Goal: Information Seeking & Learning: Learn about a topic

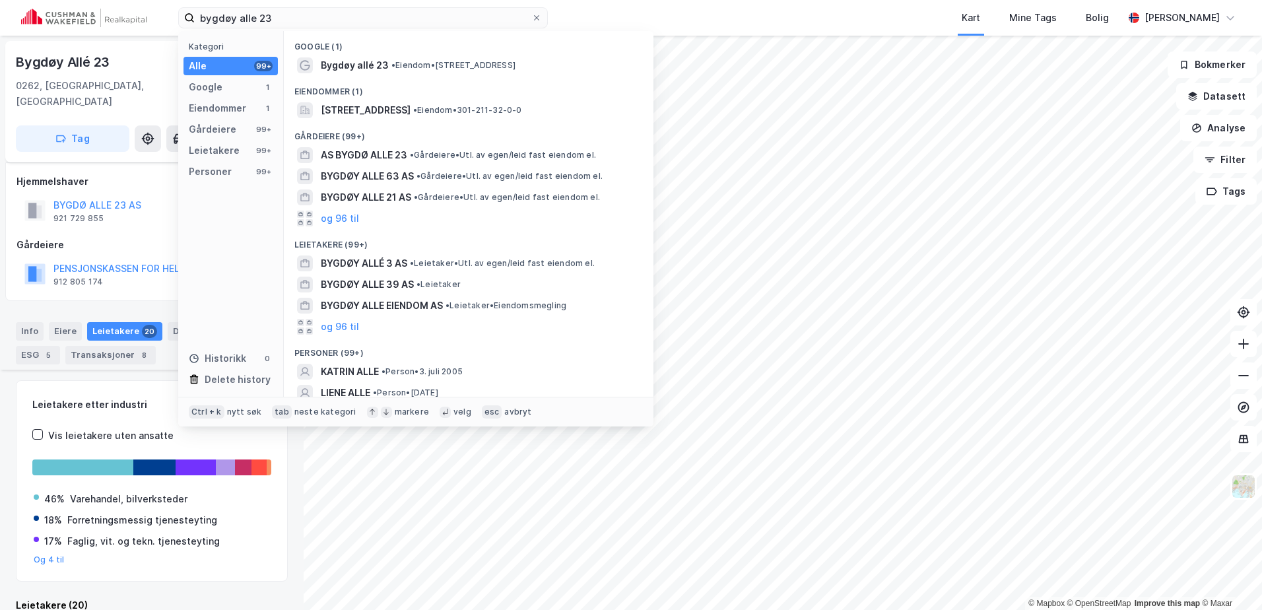
scroll to position [867, 0]
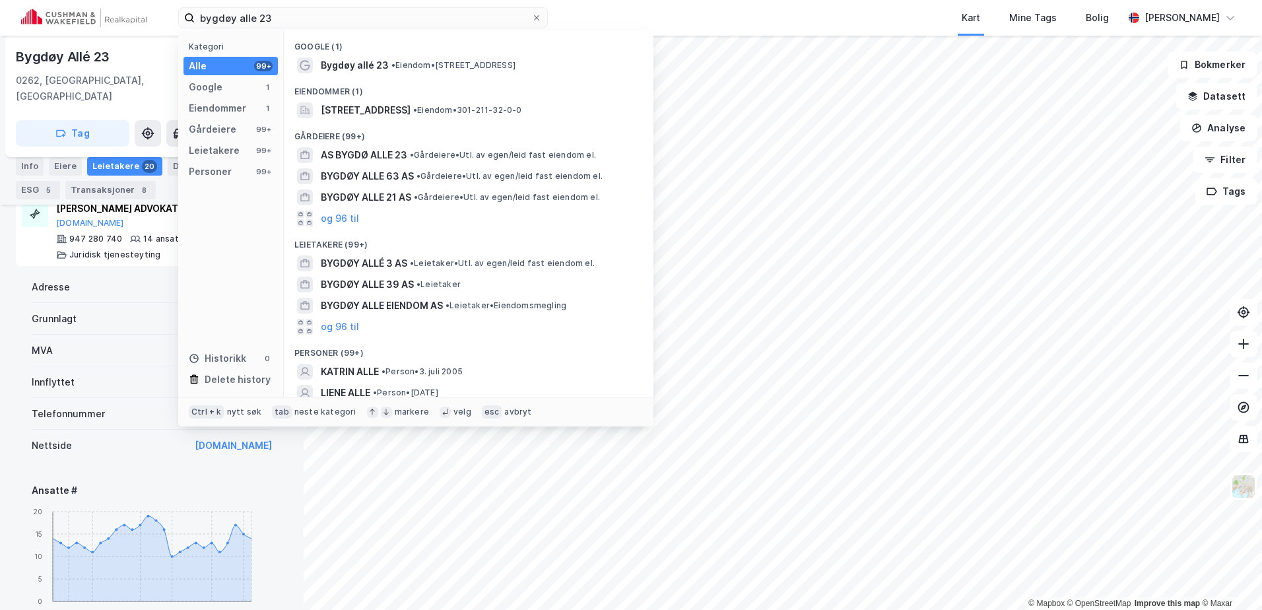
click at [140, 17] on div "bygdøy alle 23 Kategori Alle 99+ Google 1 Eiendommer 1 Gårdeiere 99+ Leietakere…" at bounding box center [631, 18] width 1262 height 36
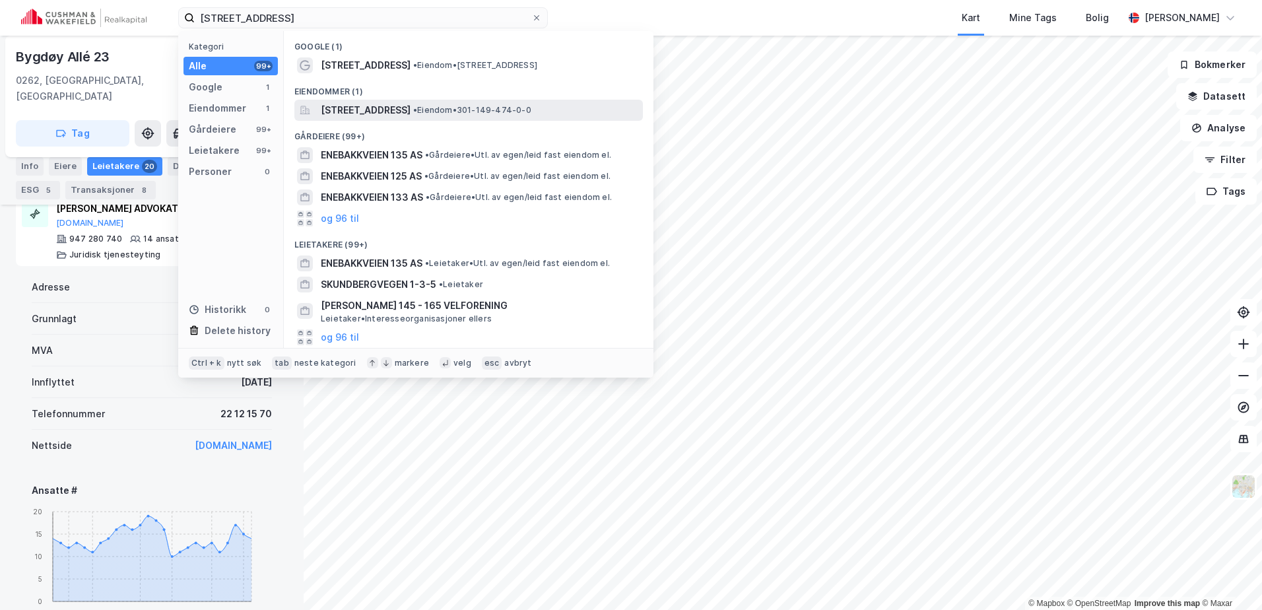
type input "[STREET_ADDRESS]"
click at [411, 111] on span "[STREET_ADDRESS]" at bounding box center [366, 110] width 90 height 16
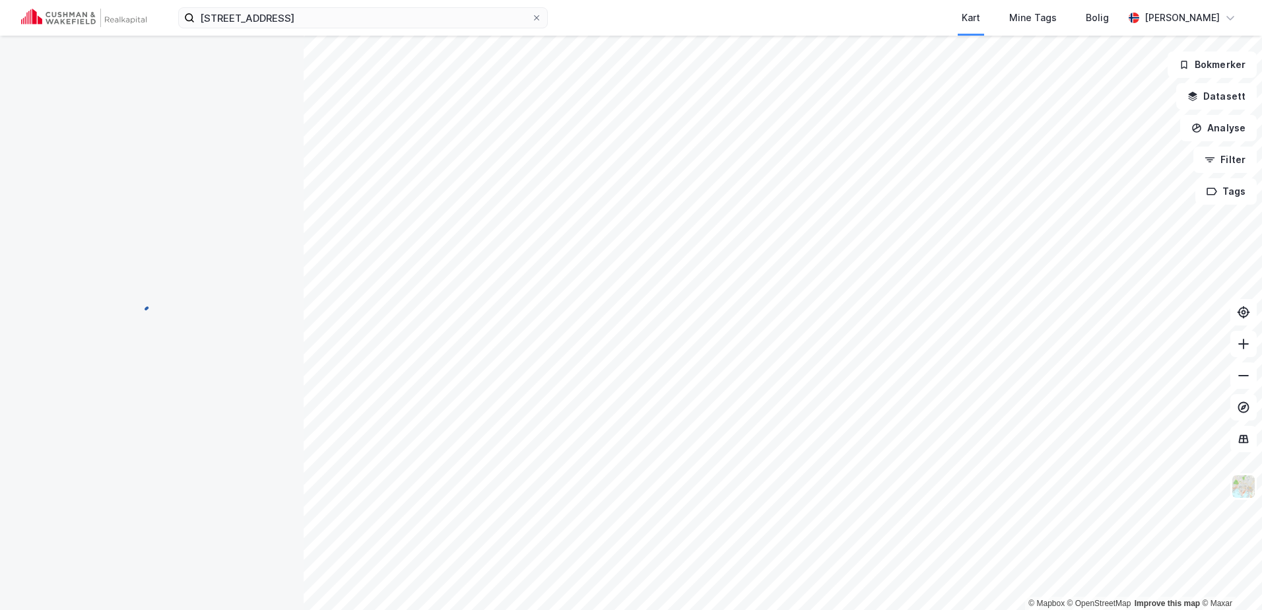
scroll to position [1, 0]
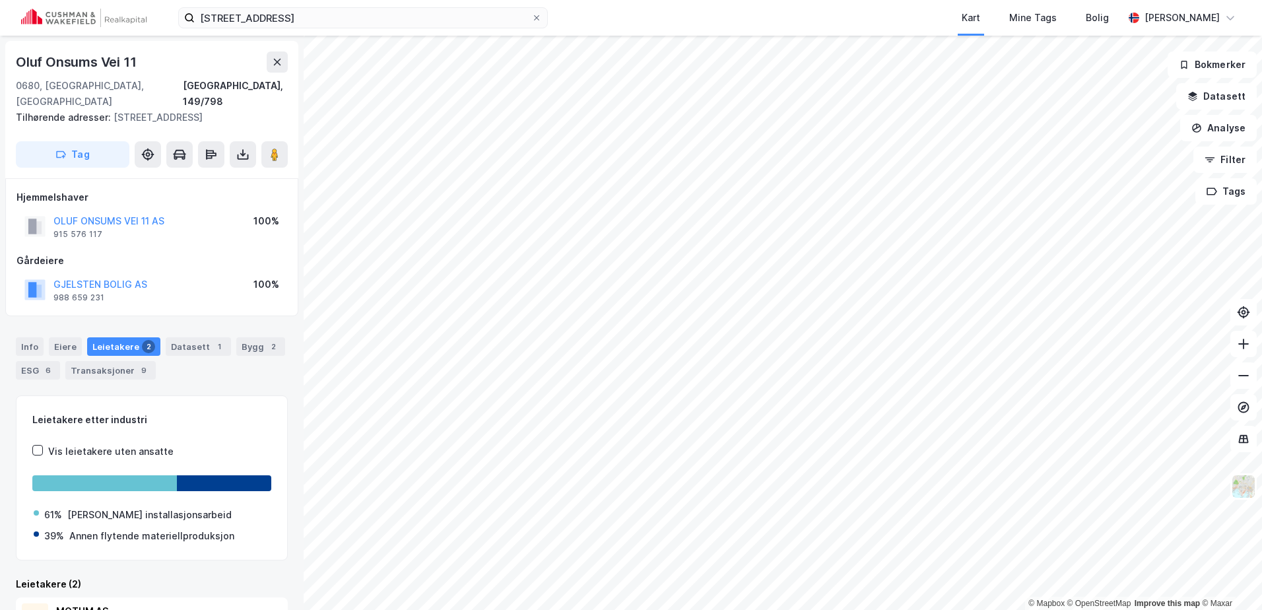
scroll to position [1, 0]
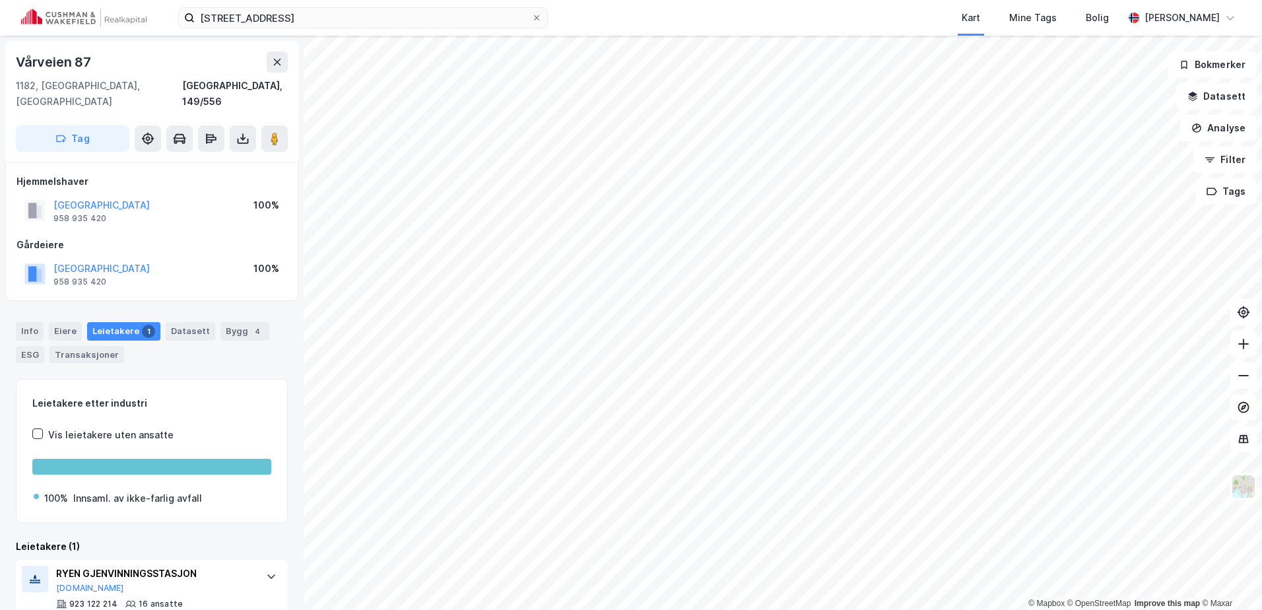
scroll to position [1, 0]
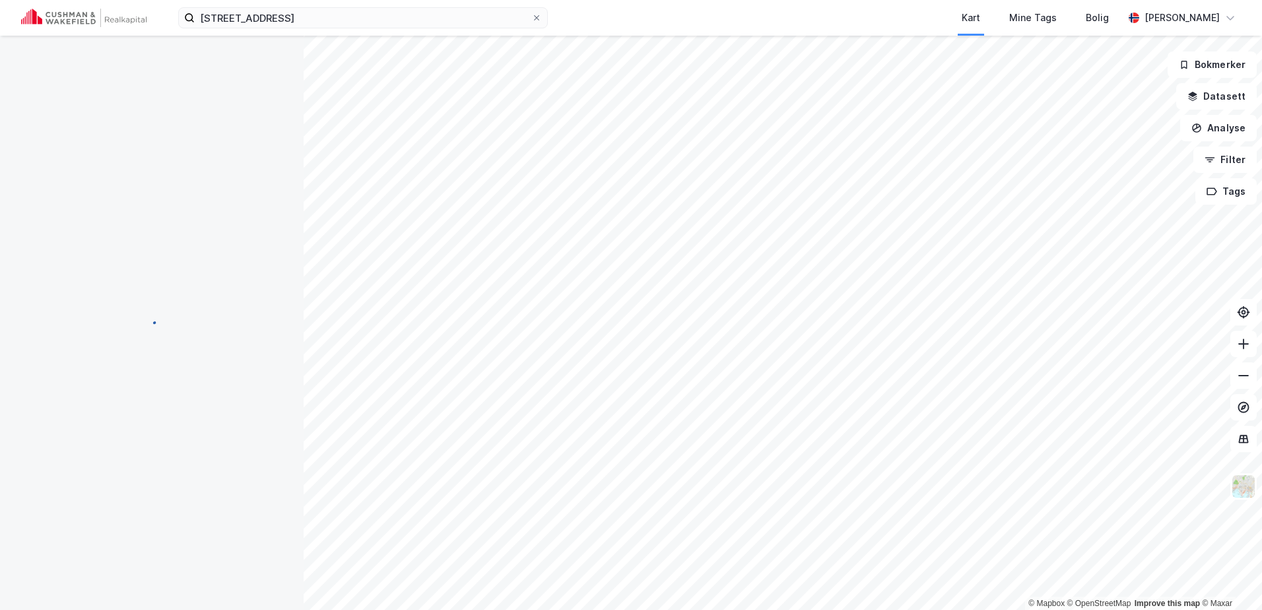
scroll to position [1, 0]
